Goal: Find contact information: Find contact information

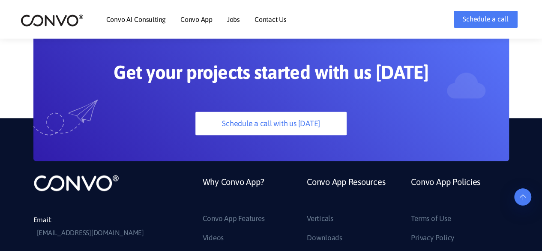
scroll to position [2355, 0]
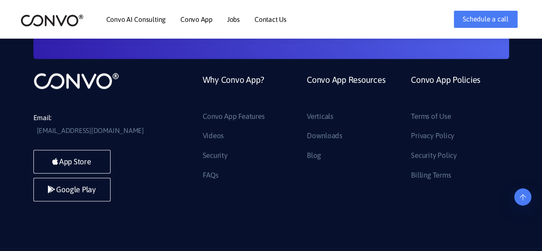
click at [274, 19] on link "Contact Us" at bounding box center [270, 19] width 32 height 7
click at [269, 18] on link "Contact Us" at bounding box center [270, 19] width 32 height 7
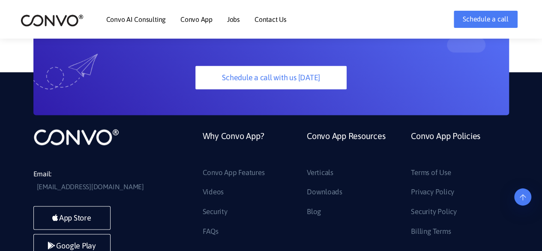
scroll to position [2359, 0]
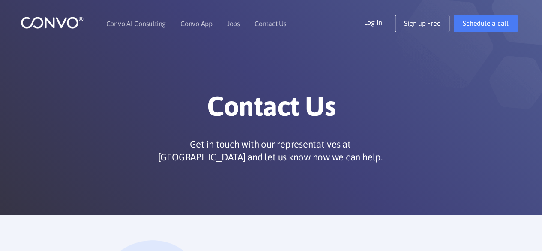
drag, startPoint x: 0, startPoint y: 0, endPoint x: 206, endPoint y: 52, distance: 212.6
click at [206, 52] on div "Contact Us Get in touch with our representatives at [GEOGRAPHIC_DATA] and let u…" at bounding box center [271, 107] width 488 height 121
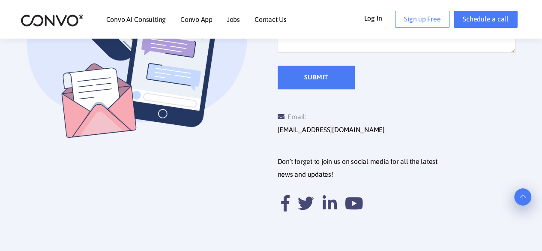
scroll to position [357, 0]
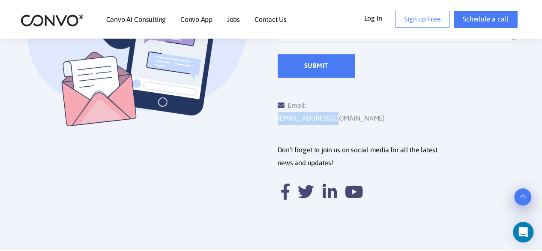
drag, startPoint x: 370, startPoint y: 102, endPoint x: 309, endPoint y: 109, distance: 61.3
click at [309, 109] on div "Email: [EMAIL_ADDRESS][DOMAIN_NAME]" at bounding box center [337, 112] width 119 height 26
copy link "[EMAIL_ADDRESS][DOMAIN_NAME]"
